Goal: Complete application form: Complete application form

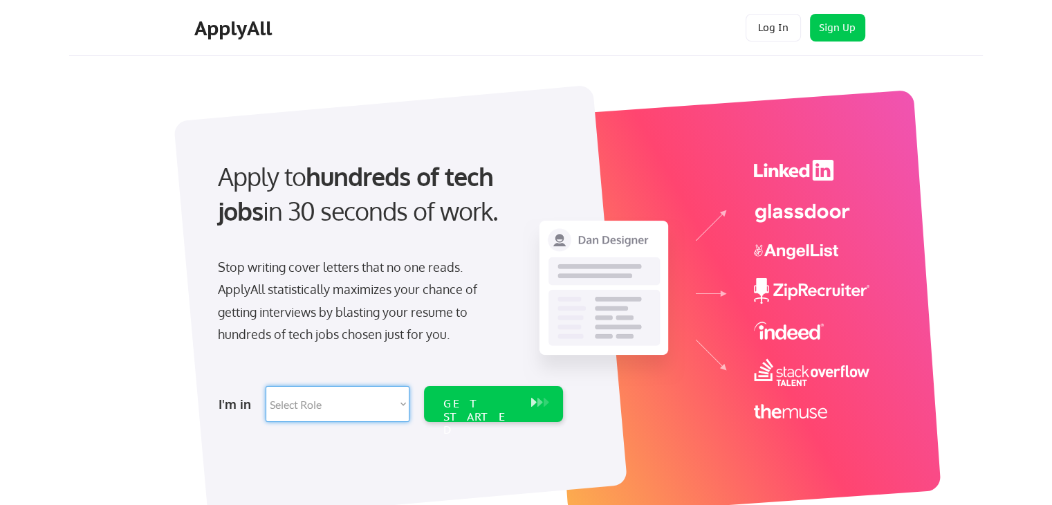
click at [295, 401] on select "Select Role Software Engineering Product Management Customer Success Sales UI/U…" at bounding box center [338, 404] width 144 height 36
select select ""it_security""
click at [266, 386] on select "Select Role Software Engineering Product Management Customer Success Sales UI/U…" at bounding box center [338, 404] width 144 height 36
select select ""it_security""
click at [365, 402] on select "Select Role Software Engineering Product Management Customer Success Sales UI/U…" at bounding box center [338, 404] width 144 height 36
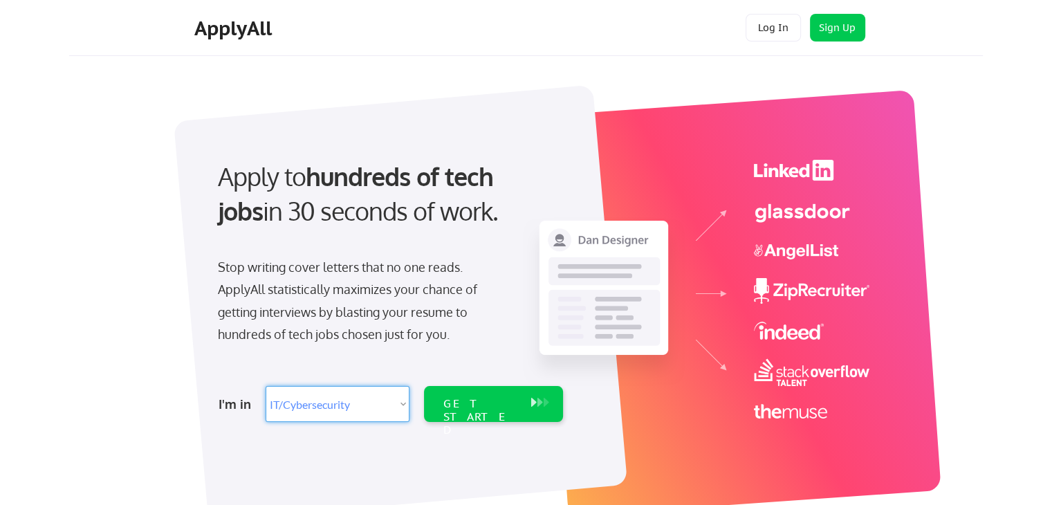
click at [266, 386] on select "Select Role Software Engineering Product Management Customer Success Sales UI/U…" at bounding box center [338, 404] width 144 height 36
click at [464, 397] on div "GET STARTED" at bounding box center [481, 417] width 74 height 40
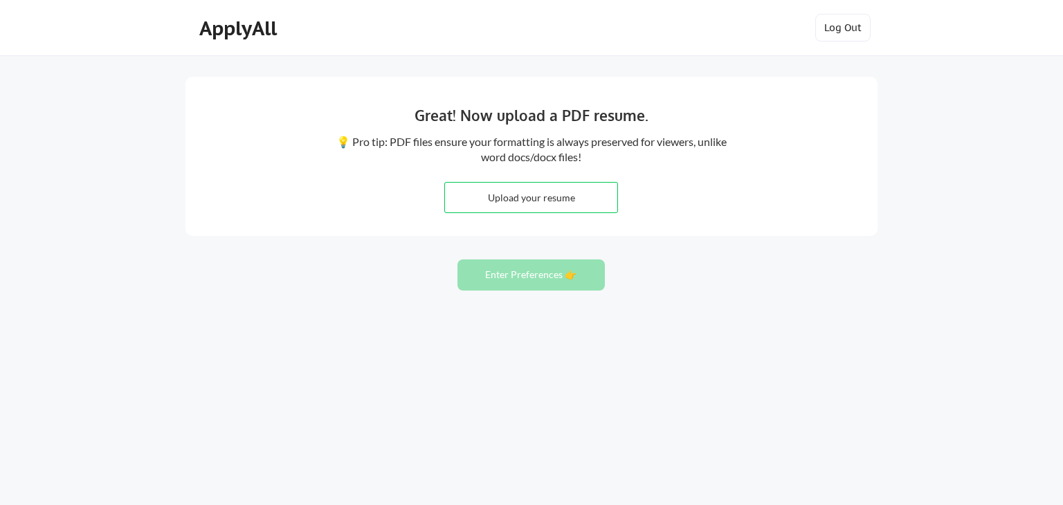
click at [570, 202] on input "file" at bounding box center [531, 198] width 172 height 30
type input "C:\fakepath\Juan Olveda Resume 090525.pdf"
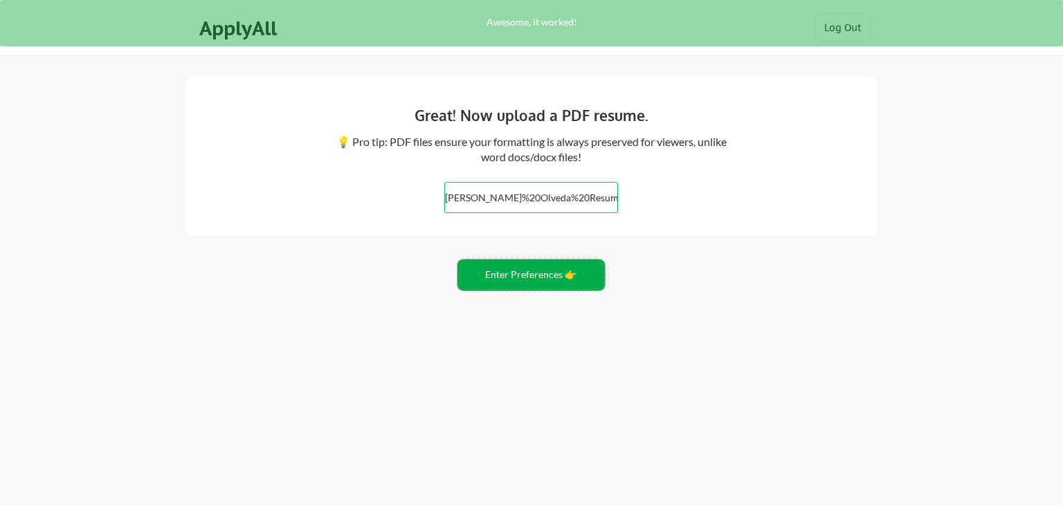
click at [527, 275] on button "Enter Preferences 👉" at bounding box center [530, 274] width 147 height 31
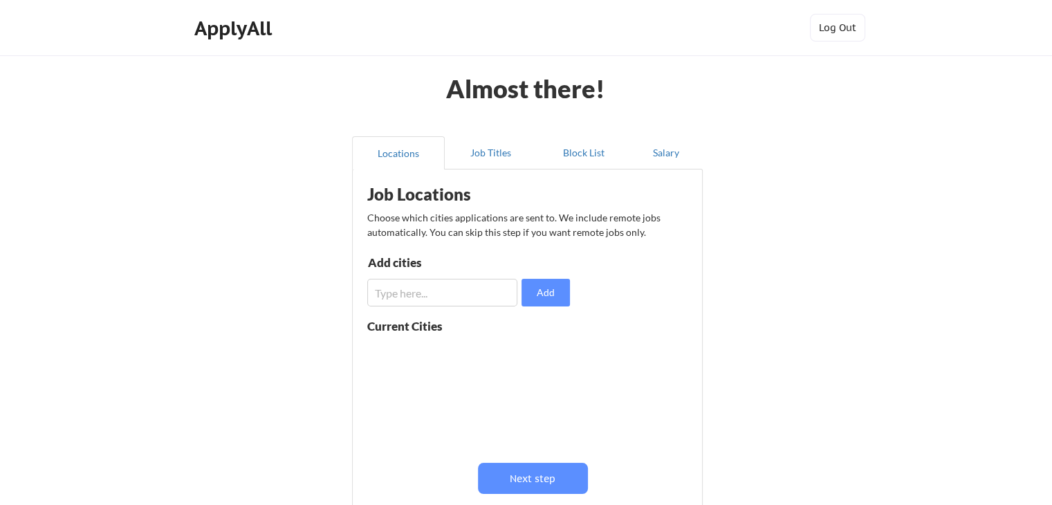
click at [448, 291] on input "input" at bounding box center [442, 293] width 150 height 28
type input "Remote"
click at [554, 307] on div "Job Locations Choose which cities applications are sent to. We include remote j…" at bounding box center [530, 355] width 341 height 358
click at [557, 298] on button "Add" at bounding box center [546, 293] width 48 height 28
click at [440, 293] on input "input" at bounding box center [442, 293] width 150 height 28
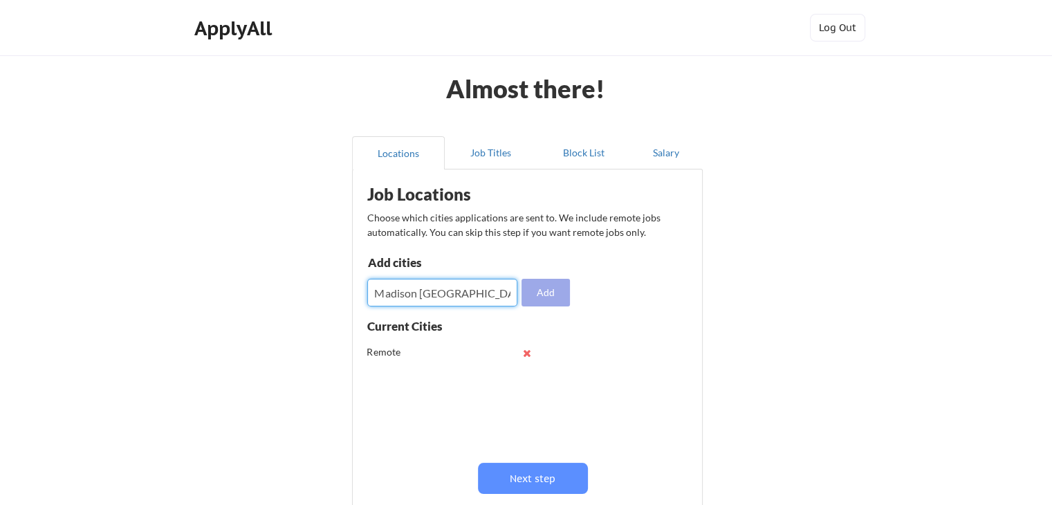
type input "Madison WI"
click at [542, 295] on button "Add" at bounding box center [546, 293] width 48 height 28
click at [468, 294] on input "input" at bounding box center [442, 293] width 150 height 28
type input "Milwaukee WI"
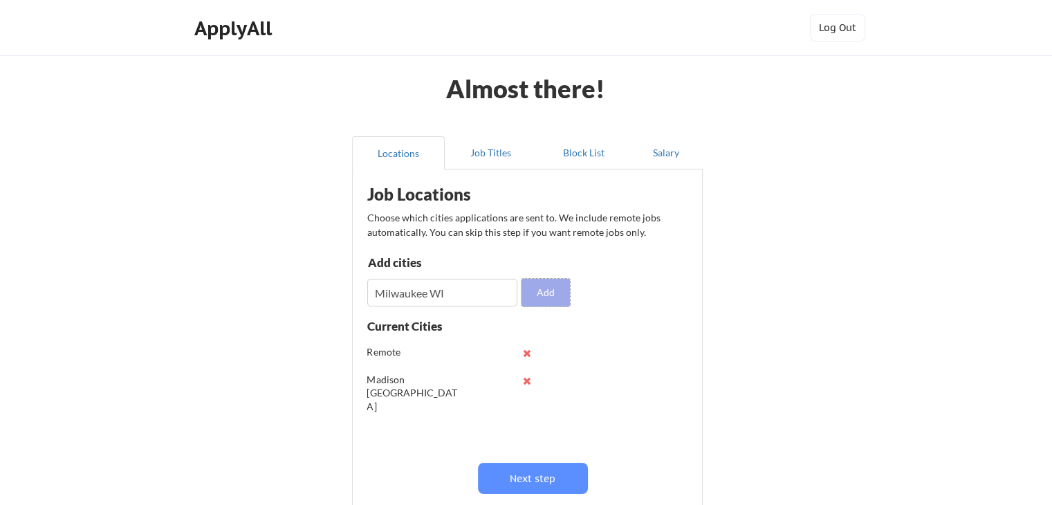
click at [545, 293] on button "Add" at bounding box center [546, 293] width 48 height 28
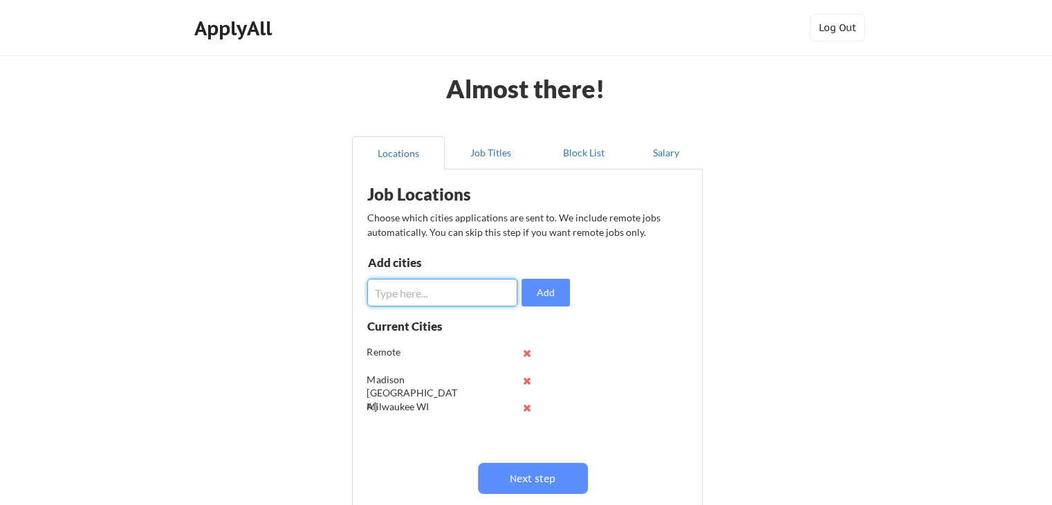
click at [467, 300] on input "input" at bounding box center [442, 293] width 150 height 28
type input "O"
type input "Green Bay WI"
click at [551, 291] on button "Add" at bounding box center [546, 293] width 48 height 28
click at [462, 285] on input "input" at bounding box center [442, 293] width 150 height 28
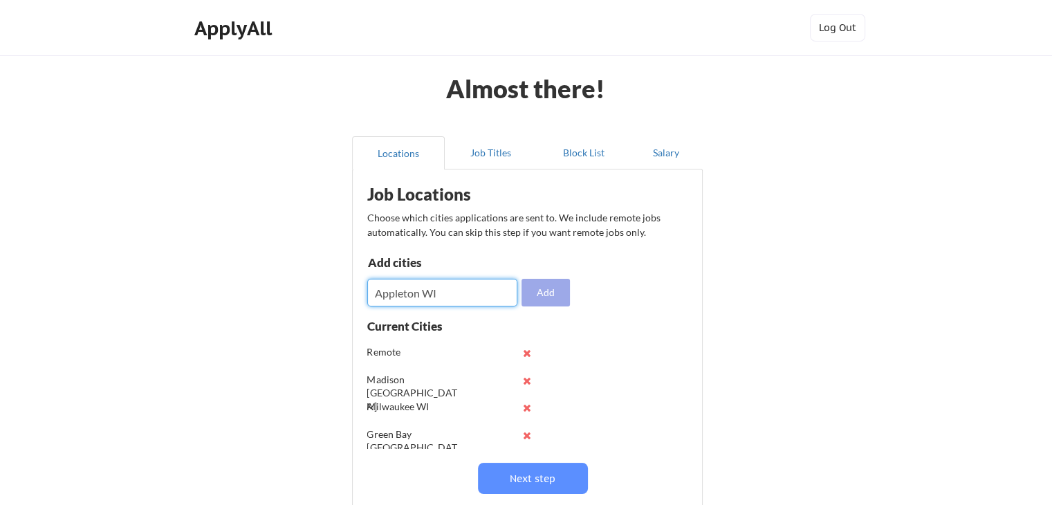
type input "Appleton WI"
click at [547, 305] on button "Add" at bounding box center [546, 293] width 48 height 28
click at [504, 302] on input "input" at bounding box center [442, 293] width 150 height 28
type input "Minneapolis MN"
click at [552, 282] on button "Add" at bounding box center [546, 293] width 48 height 28
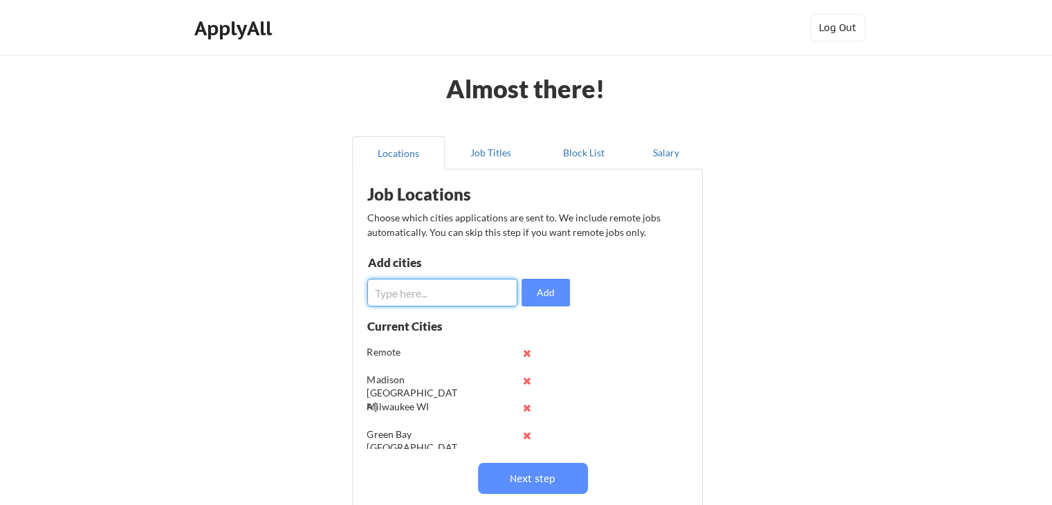
click at [486, 290] on input "input" at bounding box center [442, 293] width 150 height 28
type input "Chicago IL"
click at [557, 300] on button "Add" at bounding box center [546, 293] width 48 height 28
click at [476, 147] on button "Job Titles" at bounding box center [491, 152] width 93 height 33
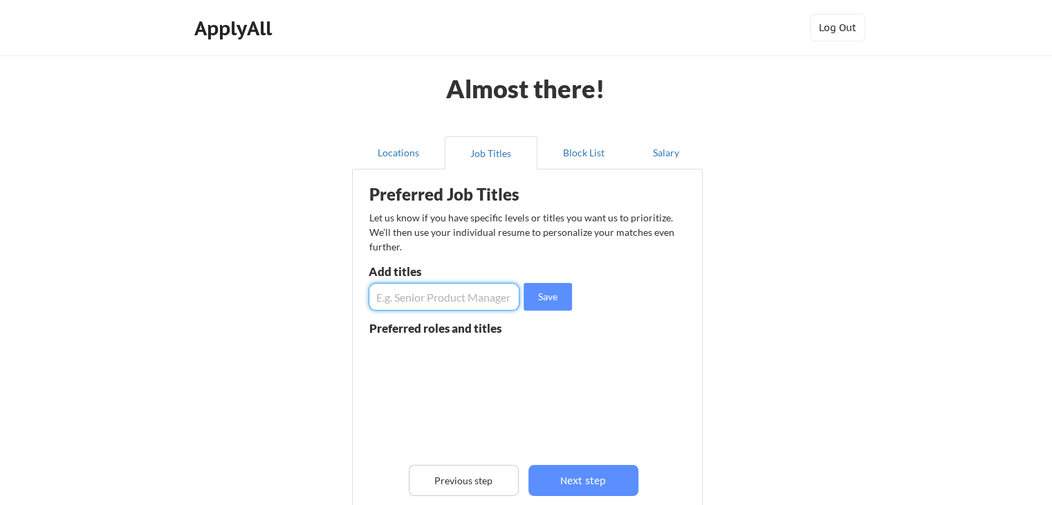
click at [506, 295] on input "input" at bounding box center [444, 297] width 151 height 28
type input "Cybersecurity Pre-Sales"
click at [540, 297] on button "Save" at bounding box center [548, 297] width 48 height 28
click at [471, 297] on input "input" at bounding box center [444, 297] width 151 height 28
type input "Solutions Architect"
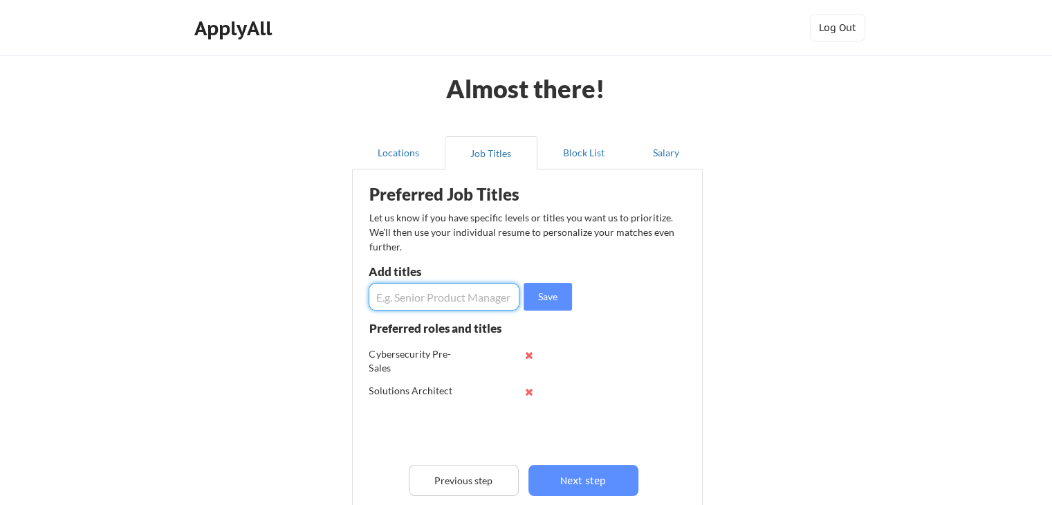
click at [468, 295] on input "input" at bounding box center [444, 297] width 151 height 28
type input "AI Solution Architect"
click at [534, 289] on button "Save" at bounding box center [548, 297] width 48 height 28
click at [466, 294] on input "input" at bounding box center [444, 297] width 151 height 28
type input "Cybersecurity Engineer"
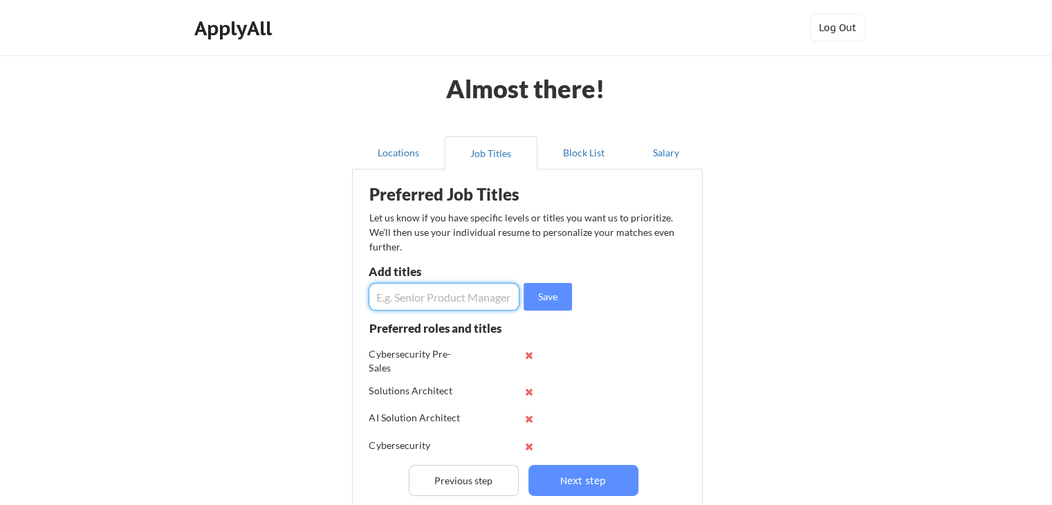
click at [465, 296] on input "input" at bounding box center [444, 297] width 151 height 28
type input "AI Sales"
click at [465, 297] on input "input" at bounding box center [444, 297] width 151 height 28
type input "Cybersecurity Sales"
click at [533, 295] on button "Save" at bounding box center [548, 297] width 48 height 28
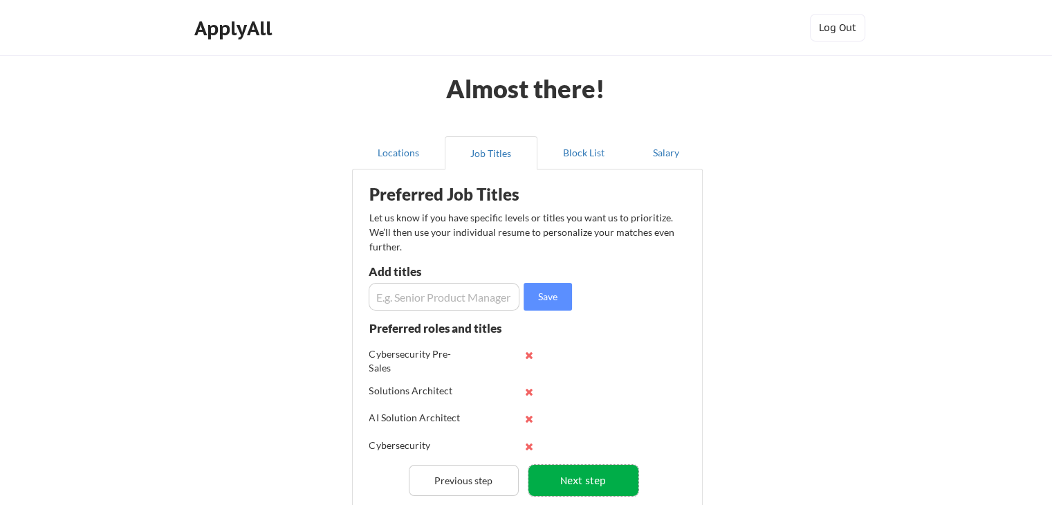
click at [609, 477] on button "Next step" at bounding box center [584, 480] width 110 height 31
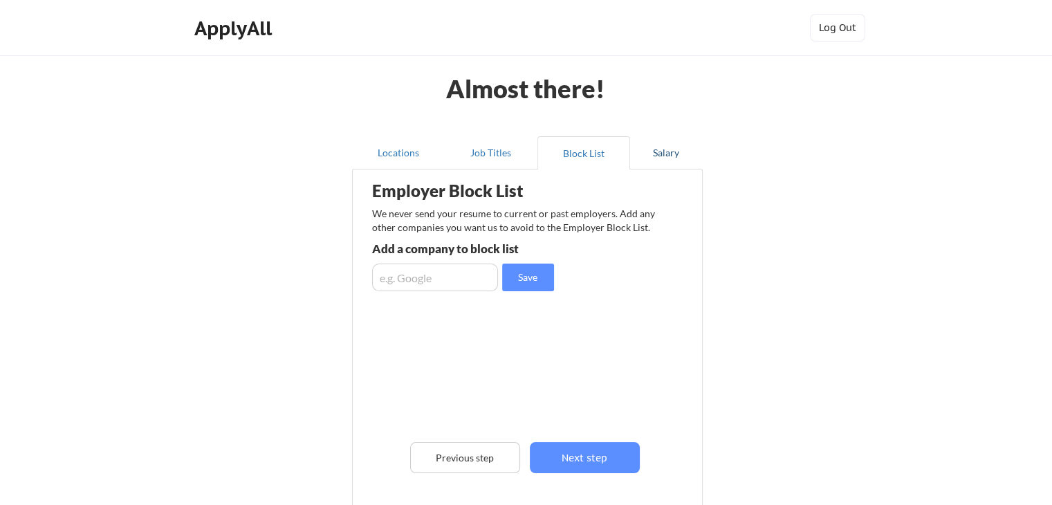
click at [668, 154] on button "Salary" at bounding box center [666, 152] width 73 height 33
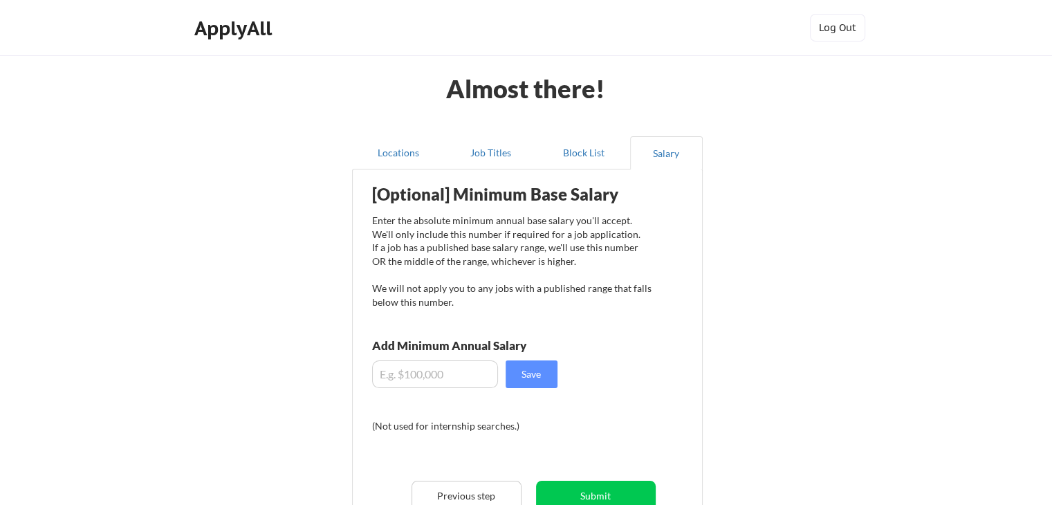
click at [437, 380] on input "input" at bounding box center [435, 374] width 126 height 28
type input "$175,000"
click at [541, 363] on button "Save" at bounding box center [532, 374] width 52 height 28
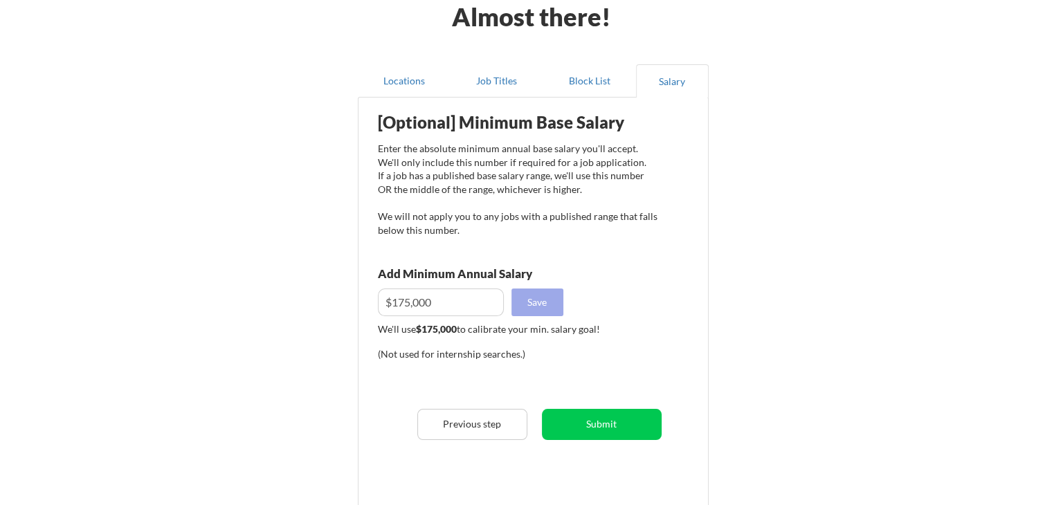
scroll to position [138, 0]
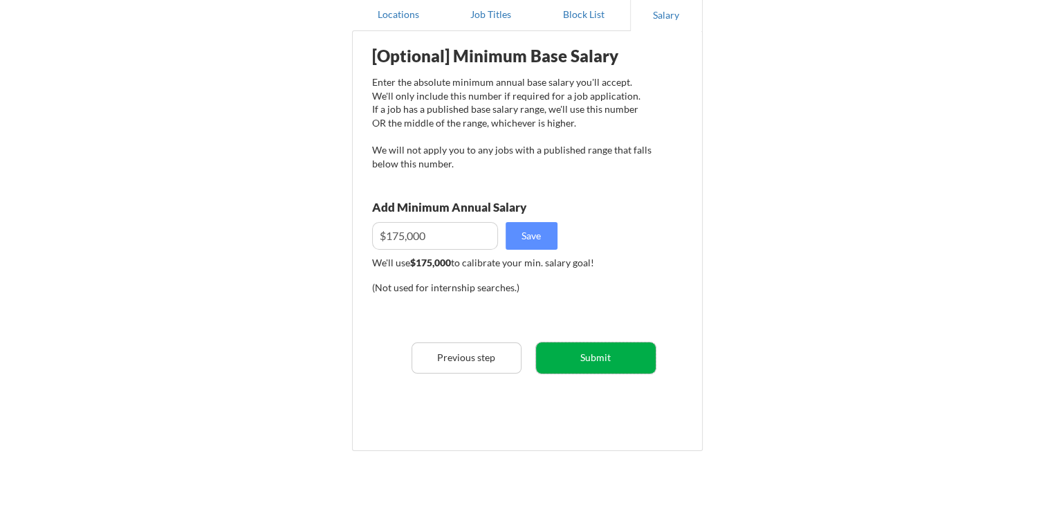
click at [589, 361] on button "Submit" at bounding box center [596, 357] width 120 height 31
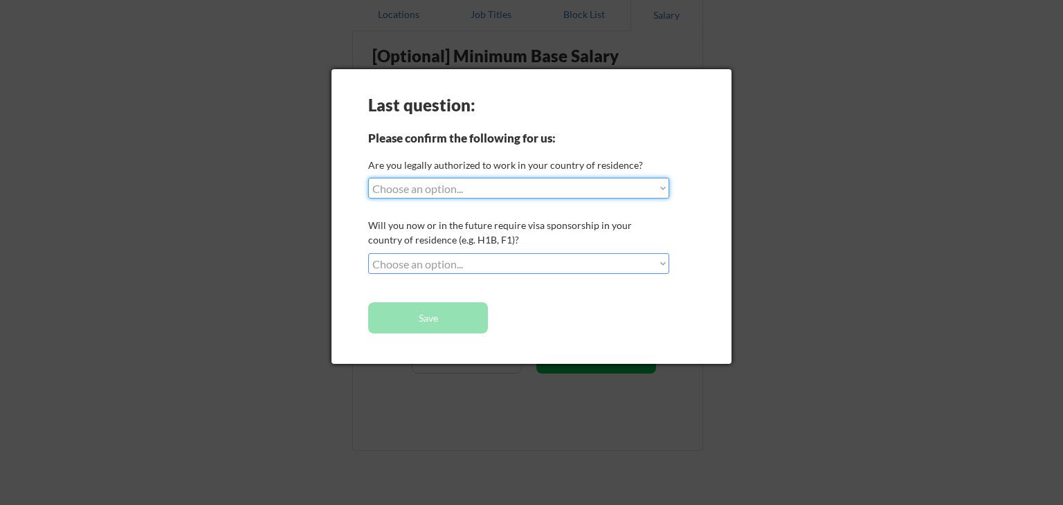
click at [508, 194] on select "Choose an option... Yes, I am a US Citizen Yes, I am a Canadian Citizen Yes, I …" at bounding box center [518, 188] width 301 height 21
select select ""yes__i_am_a_us_citizen""
click at [368, 178] on select "Choose an option... Yes, I am a US Citizen Yes, I am a Canadian Citizen Yes, I …" at bounding box center [518, 188] width 301 height 21
click at [492, 258] on select "Choose an option... No, I will not need sponsorship Yes, I will need sponsorship" at bounding box center [518, 263] width 301 height 21
select select ""no__i_will_not_need_sponsorship""
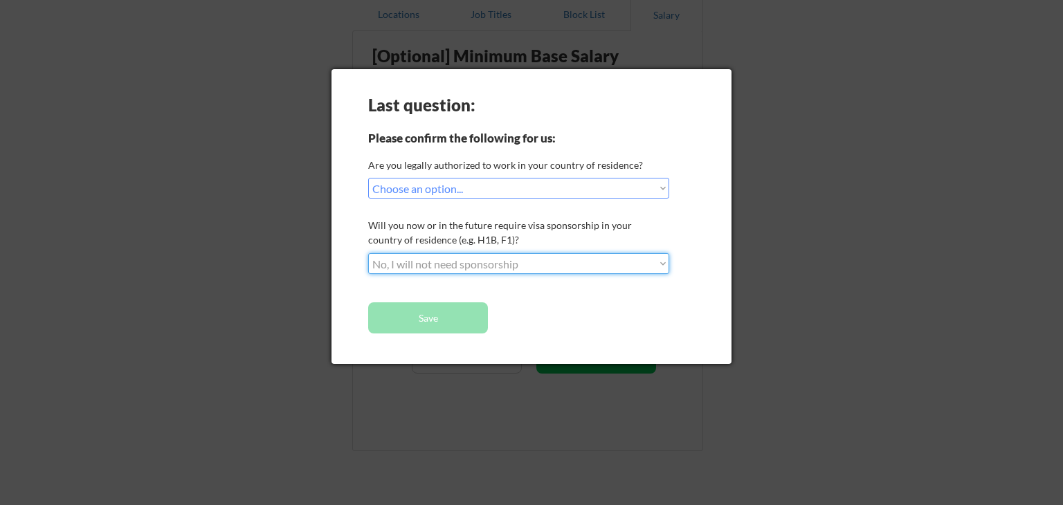
click at [368, 253] on select "Choose an option... No, I will not need sponsorship Yes, I will need sponsorship" at bounding box center [518, 263] width 301 height 21
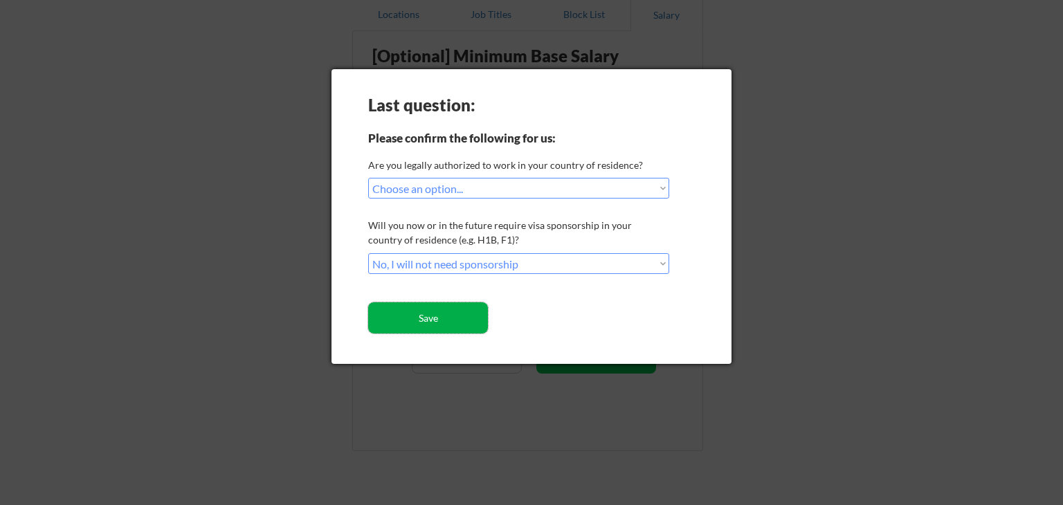
click at [448, 322] on button "Save" at bounding box center [428, 317] width 120 height 31
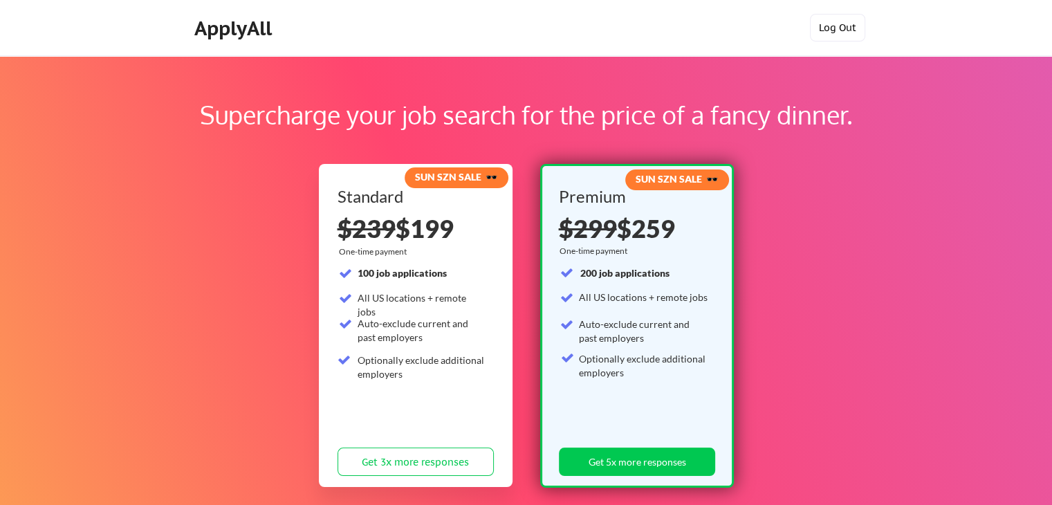
click at [834, 28] on button "Log Out" at bounding box center [837, 28] width 55 height 28
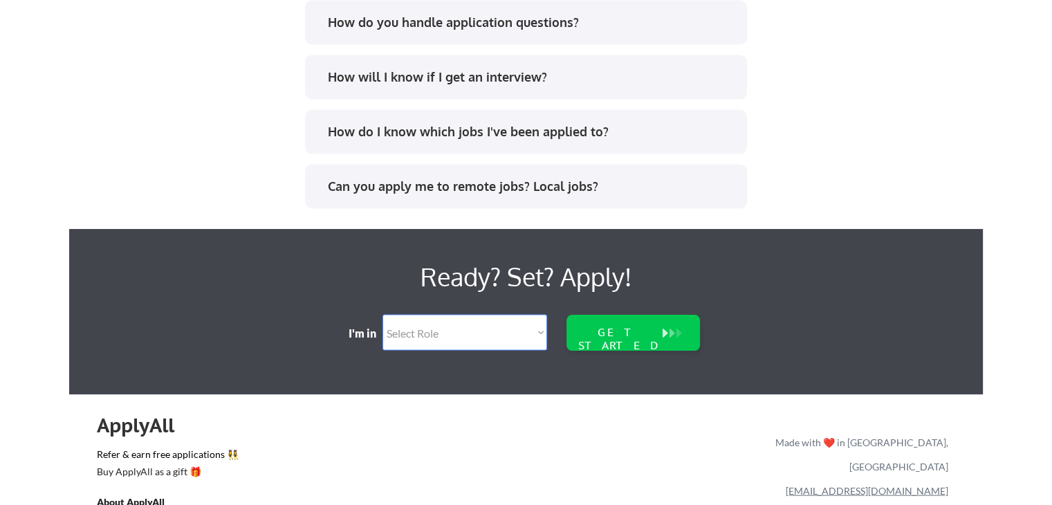
scroll to position [2954, 0]
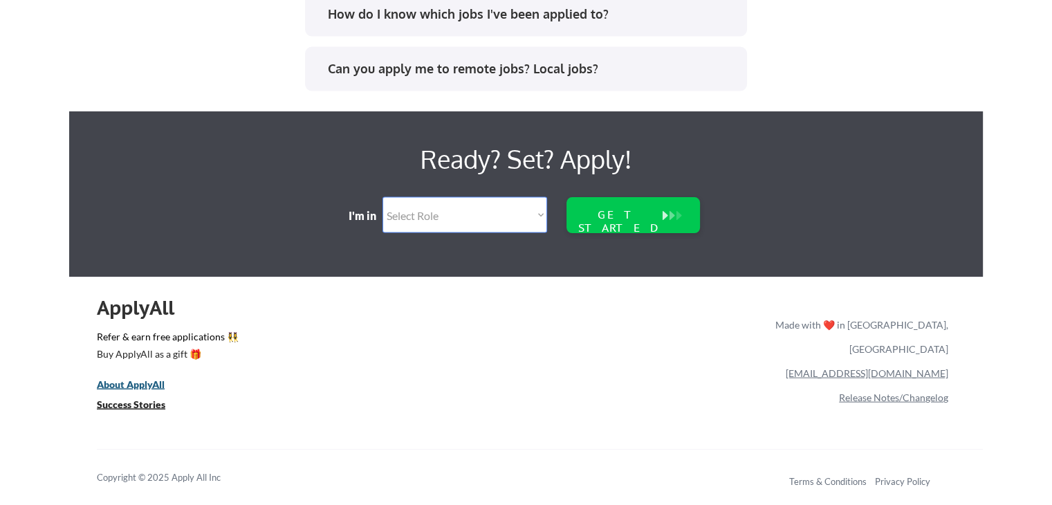
click at [123, 382] on u "About ApplyAll" at bounding box center [131, 384] width 68 height 12
